Goal: Subscribe to service/newsletter

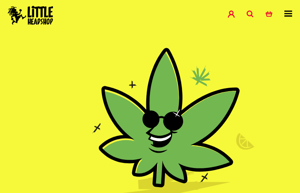
type input "RtJlBpjvbKWAXT"
type input "[EMAIL_ADDRESS][DOMAIN_NAME]"
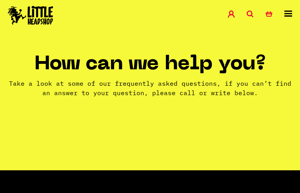
type input "TaoNquHD"
type input "[EMAIL_ADDRESS][DOMAIN_NAME]"
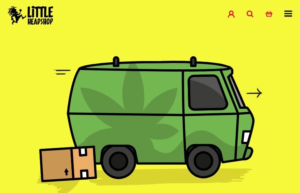
type input "XYgPBnDMpsGCjL"
type input "[EMAIL_ADDRESS][DOMAIN_NAME]"
